Goal: Task Accomplishment & Management: Complete application form

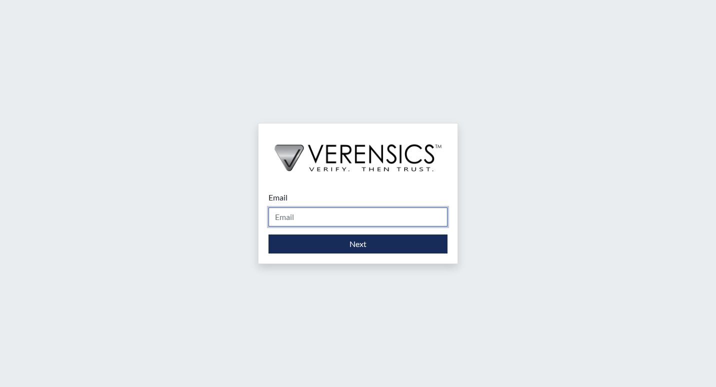
click at [344, 220] on input "Email" at bounding box center [357, 216] width 179 height 19
type input "[PERSON_NAME][EMAIL_ADDRESS][DOMAIN_NAME]"
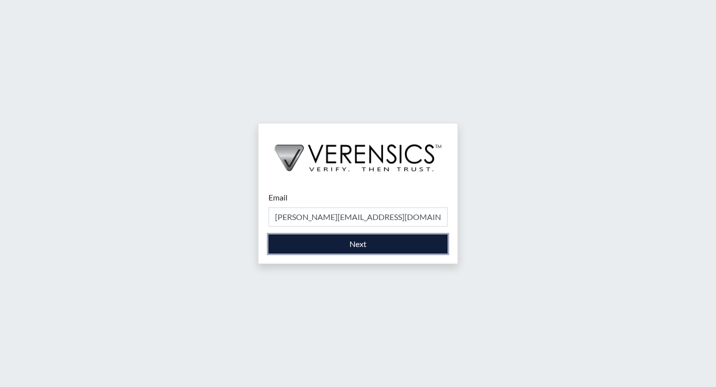
click at [342, 244] on button "Next" at bounding box center [357, 243] width 179 height 19
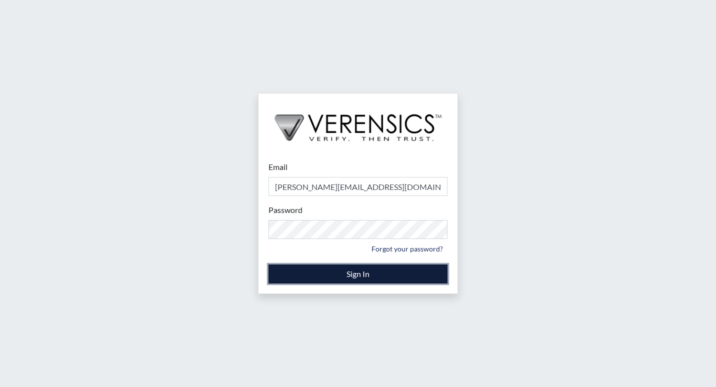
click at [334, 271] on button "Sign In" at bounding box center [357, 273] width 179 height 19
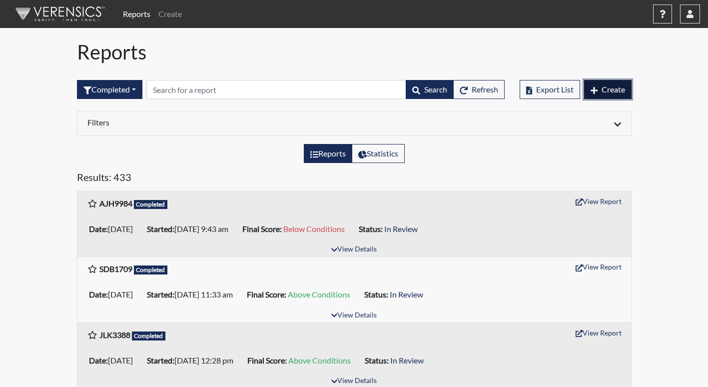
click at [617, 93] on span "Create" at bounding box center [613, 88] width 23 height 9
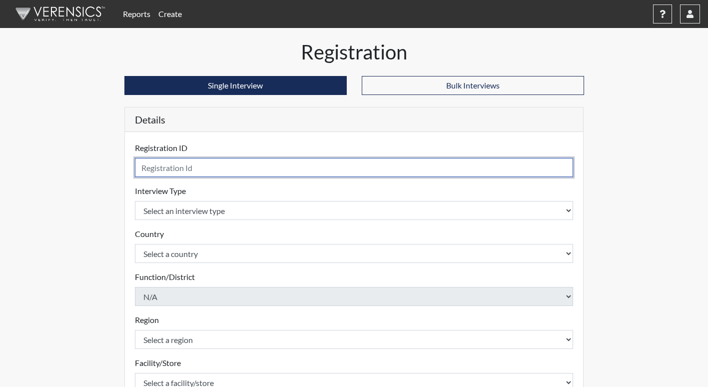
click at [215, 167] on input "text" at bounding box center [354, 167] width 439 height 19
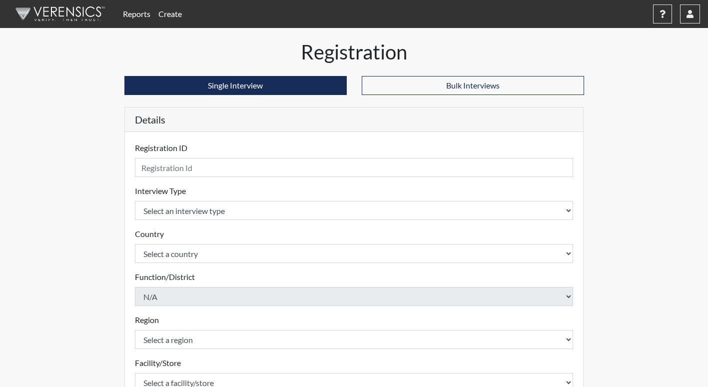
click at [196, 220] on form "Registration ID Please provide a registration ID. Interview Type Select an inte…" at bounding box center [354, 321] width 439 height 358
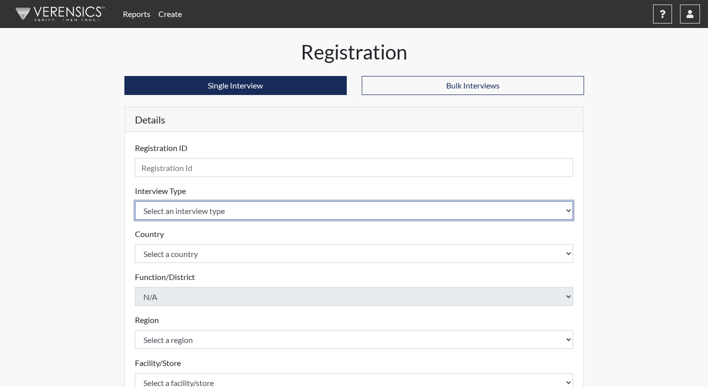
click at [191, 208] on select "Select an interview type Corrections Pre-Employment" at bounding box center [354, 210] width 439 height 19
select select "ff733e93-e1bf-11ea-9c9f-0eff0cf7eb8f"
click at [135, 201] on select "Select an interview type Corrections Pre-Employment" at bounding box center [354, 210] width 439 height 19
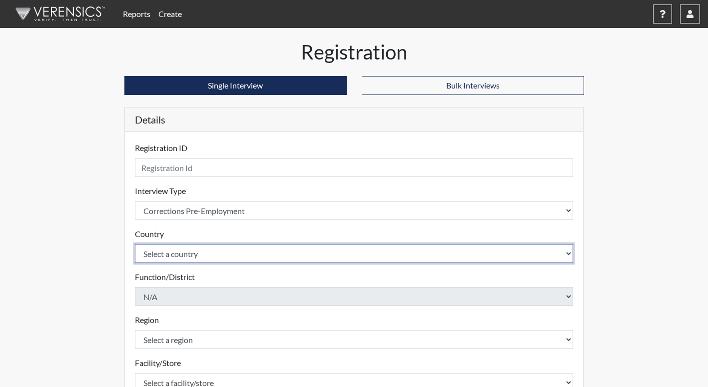
click at [189, 258] on select "Select a country [GEOGRAPHIC_DATA] [GEOGRAPHIC_DATA]" at bounding box center [354, 253] width 439 height 19
select select "united-states-of-[GEOGRAPHIC_DATA]"
click at [135, 244] on select "Select a country [GEOGRAPHIC_DATA] [GEOGRAPHIC_DATA]" at bounding box center [354, 253] width 439 height 19
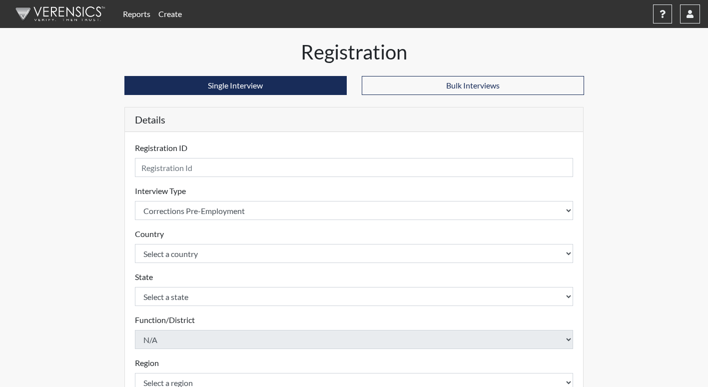
click at [102, 266] on div "Registration Single Interview Bulk Interviews Details Registration ID Please pr…" at bounding box center [354, 322] width 570 height 565
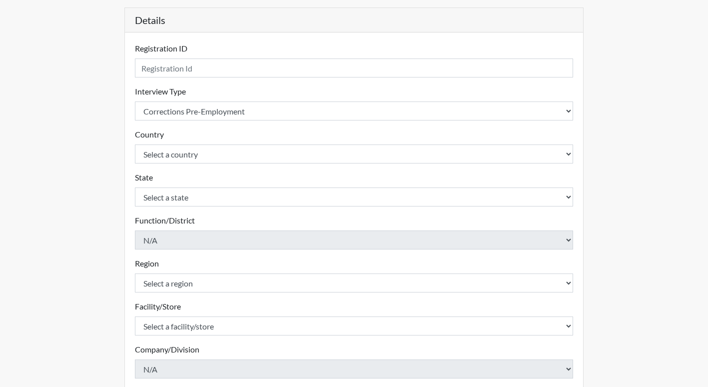
scroll to position [100, 0]
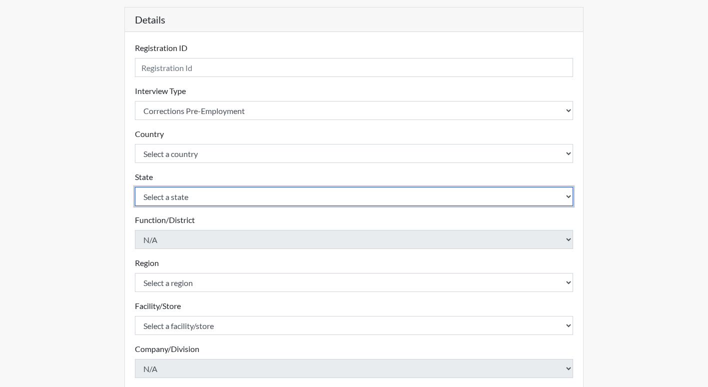
click at [176, 194] on select "Select a state [US_STATE] [US_STATE] [US_STATE] [US_STATE] [US_STATE] [US_STATE…" at bounding box center [354, 196] width 439 height 19
select select "GA"
click at [135, 187] on select "Select a state [US_STATE] [US_STATE] [US_STATE] [US_STATE] [US_STATE] [US_STATE…" at bounding box center [354, 196] width 439 height 19
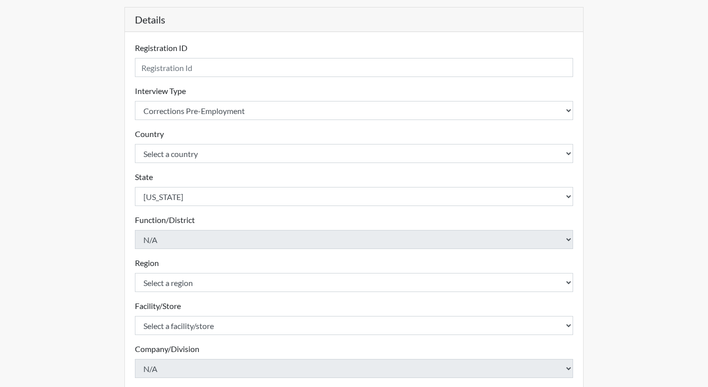
click at [83, 216] on div "Registration Single Interview Bulk Interviews Details Registration ID Please pr…" at bounding box center [354, 222] width 570 height 565
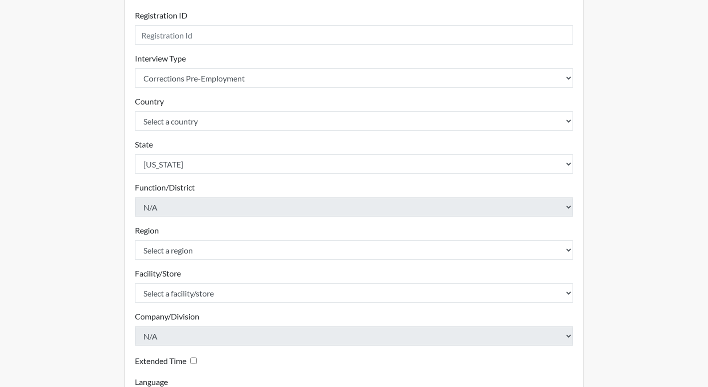
scroll to position [150, 0]
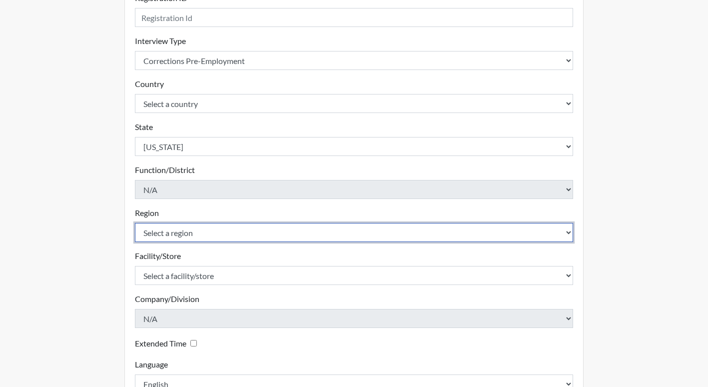
click at [175, 234] on select "Select a region [GEOGRAPHIC_DATA]" at bounding box center [354, 232] width 439 height 19
select select "8bdab1f8-09d2-48bf-ae6d-f2dae3084107"
click at [135, 223] on select "Select a region [GEOGRAPHIC_DATA]" at bounding box center [354, 232] width 439 height 19
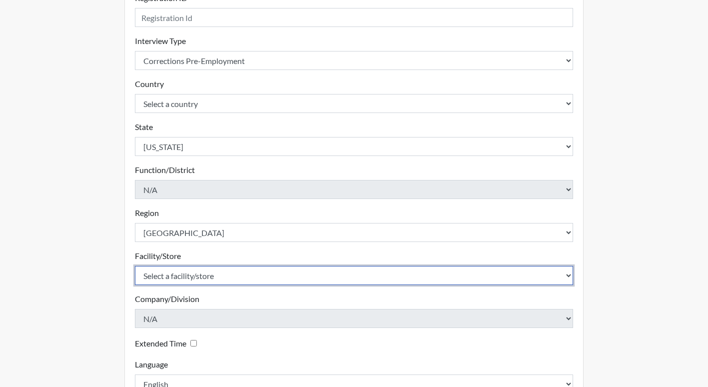
click at [148, 280] on select "Select a facility/store [PERSON_NAME]" at bounding box center [354, 275] width 439 height 19
select select "bcfceb28-1b88-452b-bb93-1e952c28694e"
click at [135, 266] on select "Select a facility/store [PERSON_NAME]" at bounding box center [354, 275] width 439 height 19
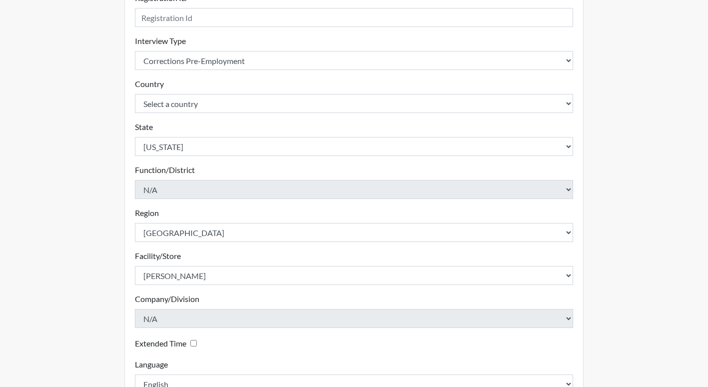
click at [120, 323] on div "Registration Single Interview Bulk Interviews Details Registration ID Please pr…" at bounding box center [354, 172] width 475 height 565
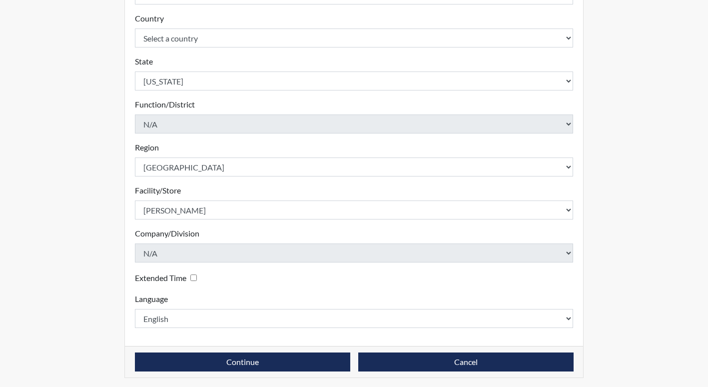
scroll to position [0, 0]
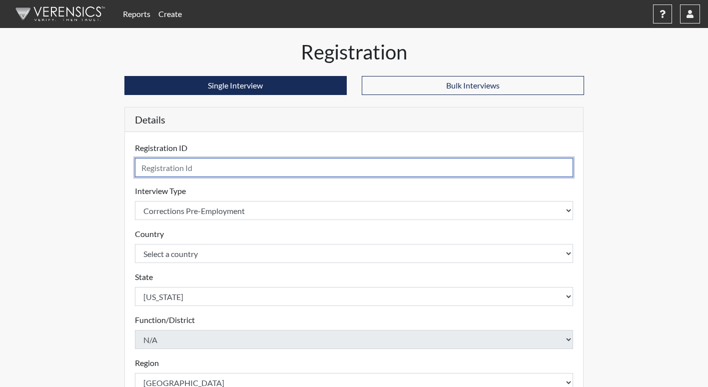
click at [224, 169] on input "text" at bounding box center [354, 167] width 439 height 19
type input "ABL7608"
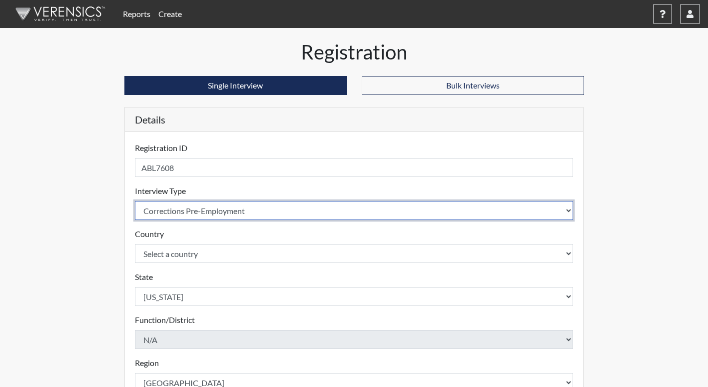
click at [252, 210] on select "Select an interview type Corrections Pre-Employment" at bounding box center [354, 210] width 439 height 19
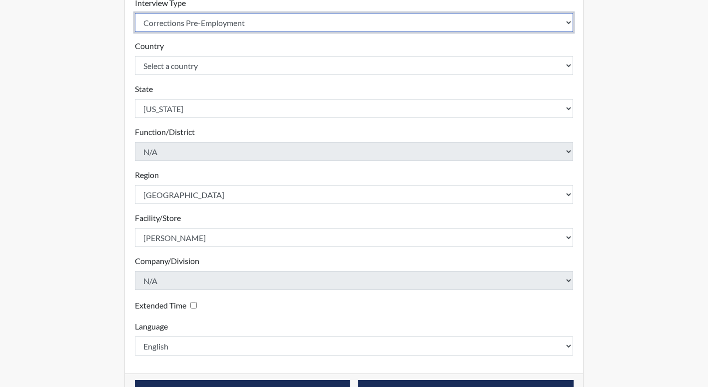
scroll to position [218, 0]
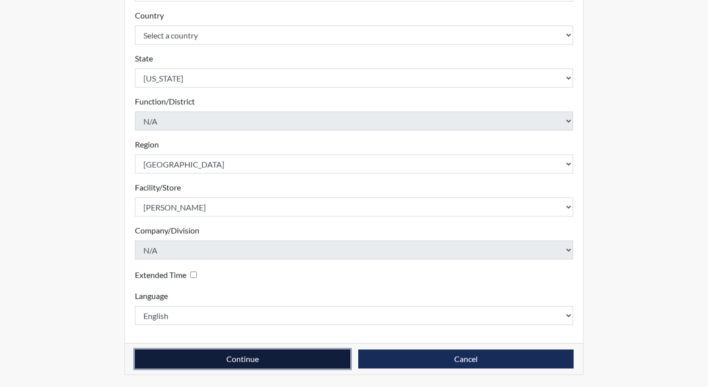
click at [288, 352] on button "Continue" at bounding box center [242, 358] width 215 height 19
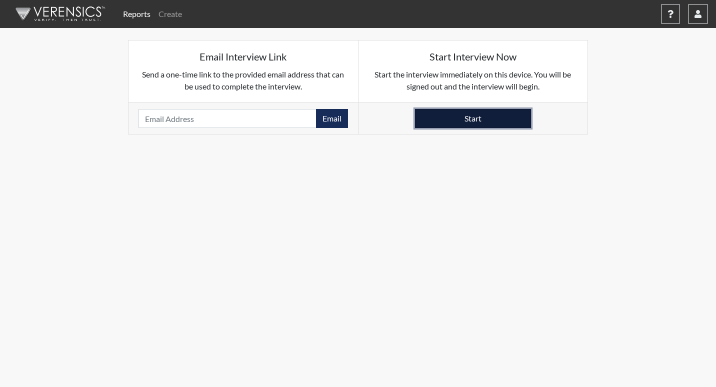
click at [461, 120] on button "Start" at bounding box center [473, 118] width 116 height 19
